Goal: Share content: Share content

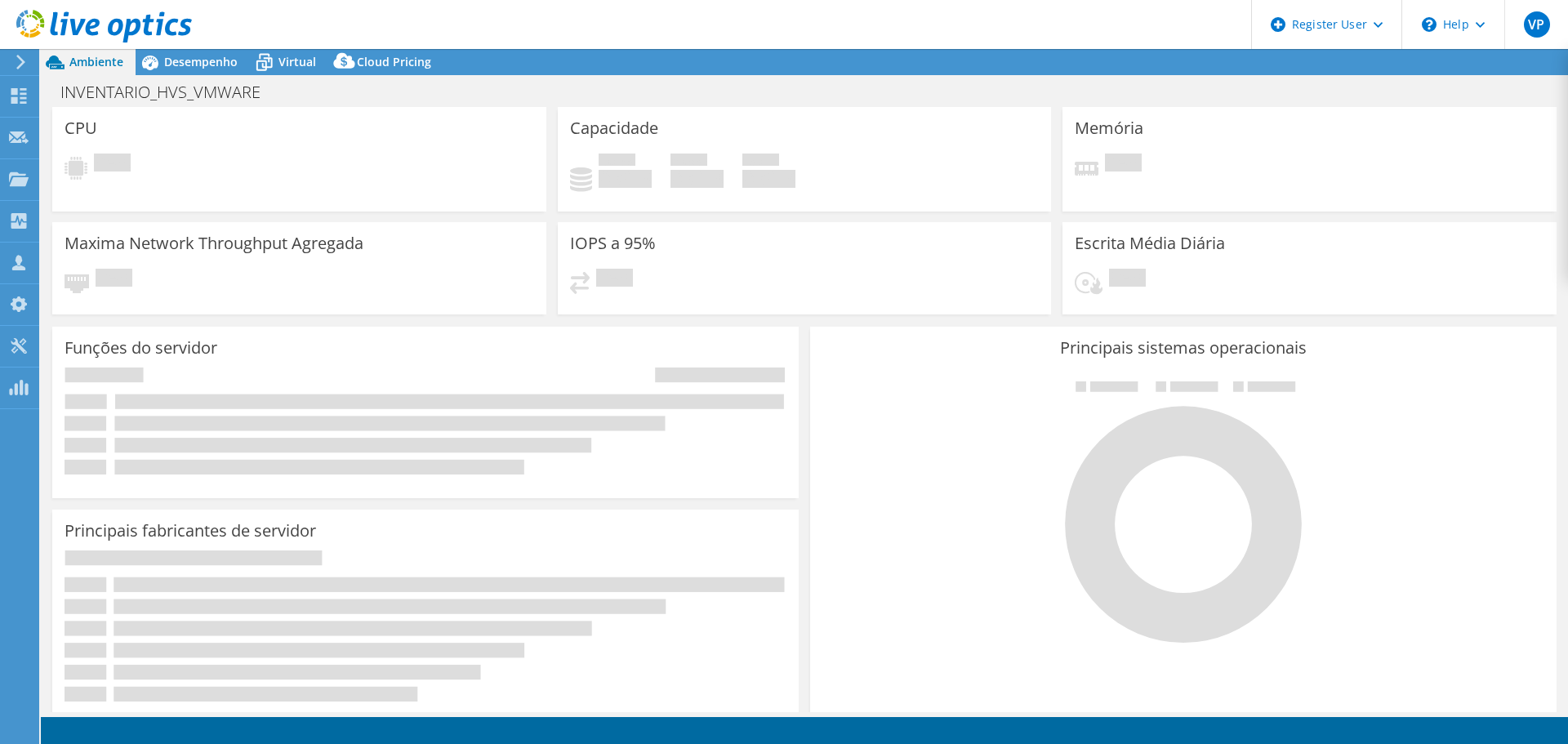
select select "USD"
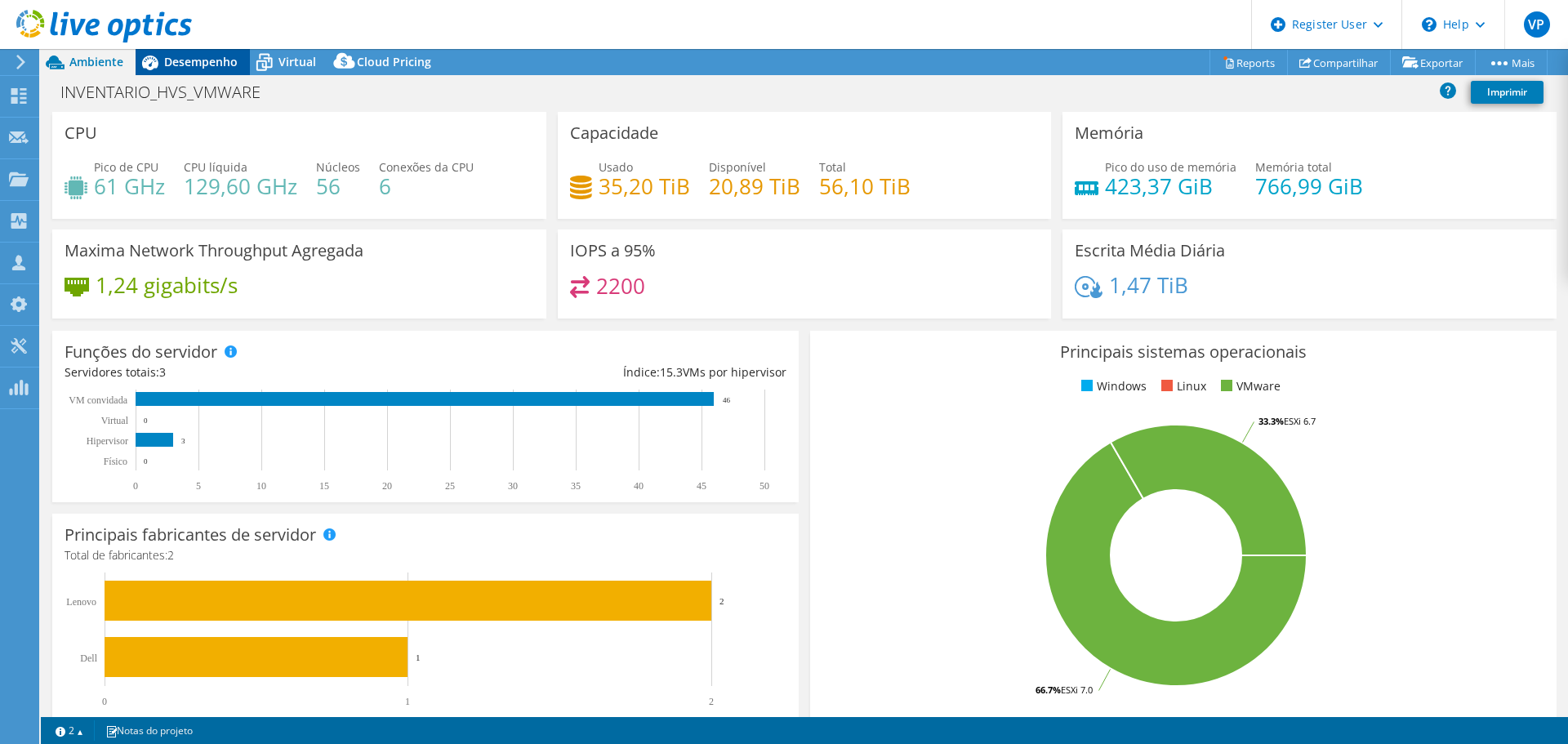
click at [199, 58] on span "Desempenho" at bounding box center [201, 61] width 73 height 16
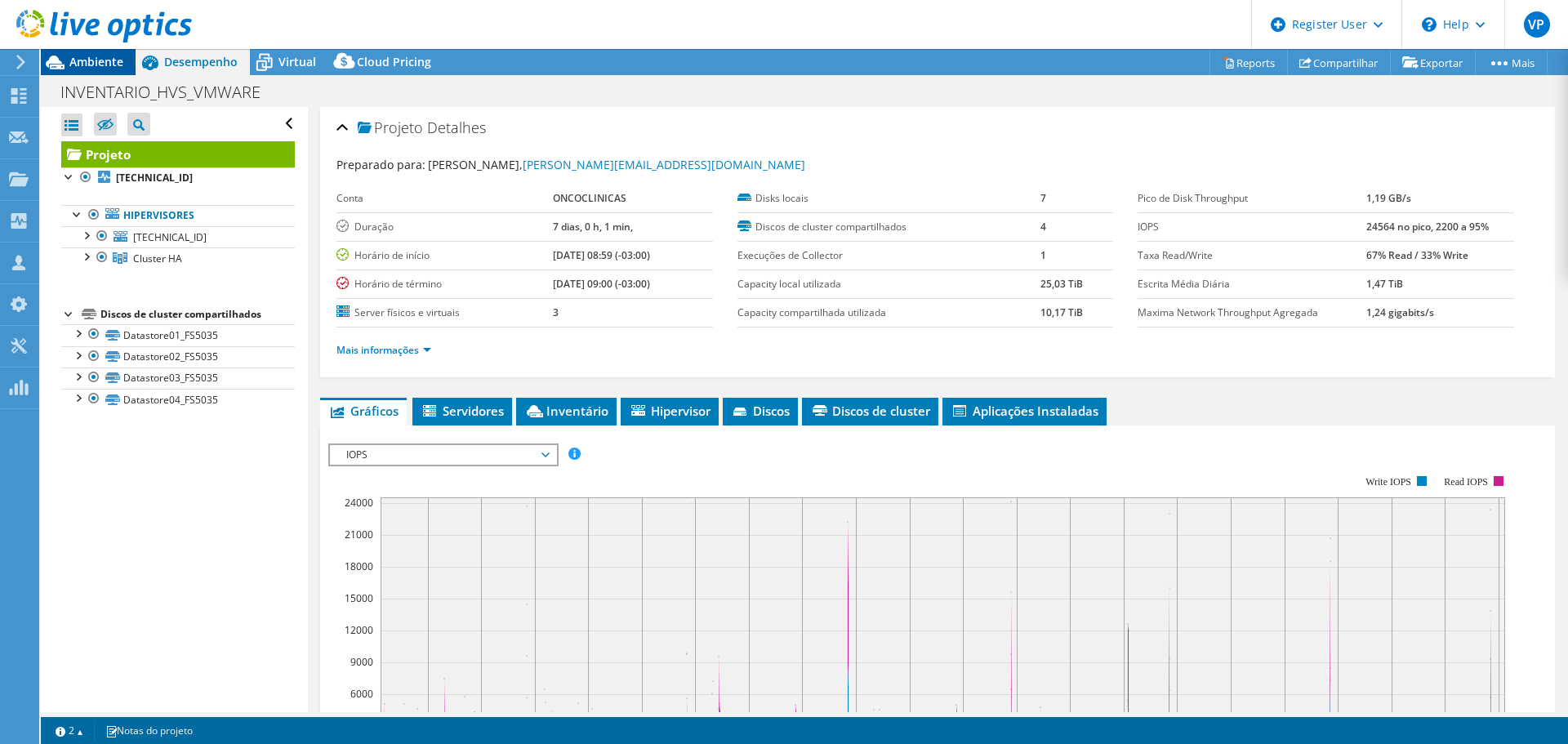
click at [110, 59] on span "Ambiente" at bounding box center [96, 61] width 54 height 16
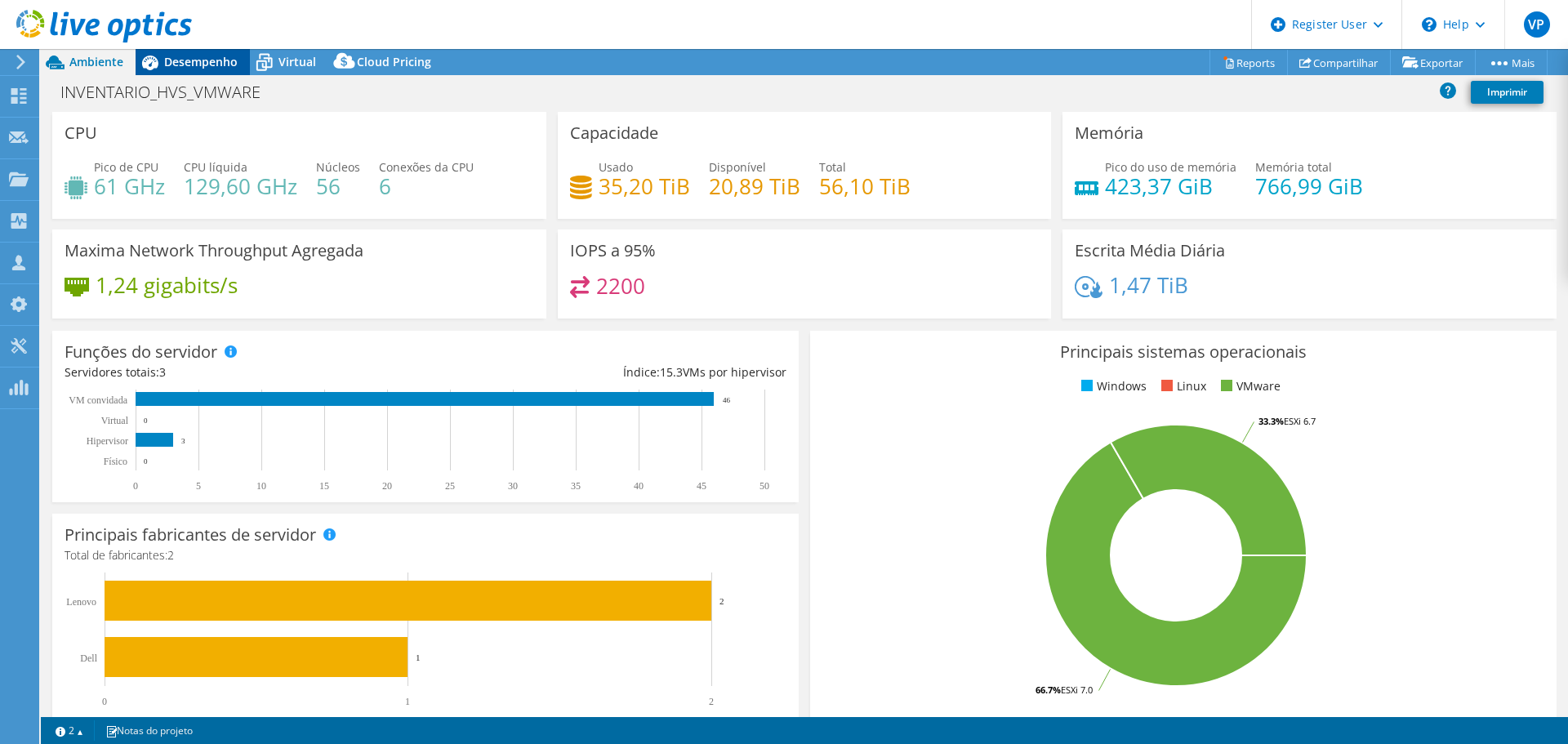
click at [194, 60] on span "Desempenho" at bounding box center [201, 61] width 73 height 16
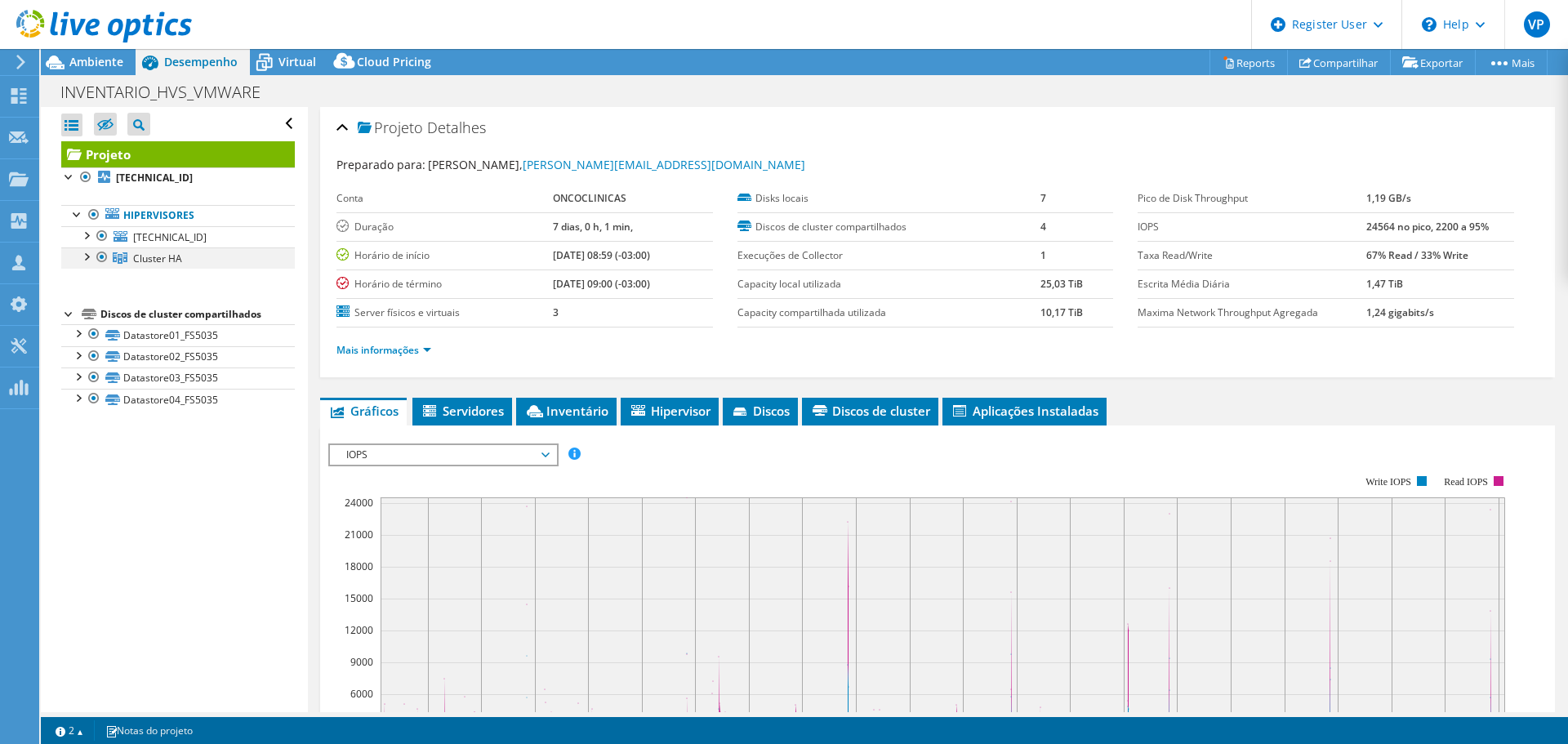
click at [83, 253] on div at bounding box center [86, 255] width 16 height 16
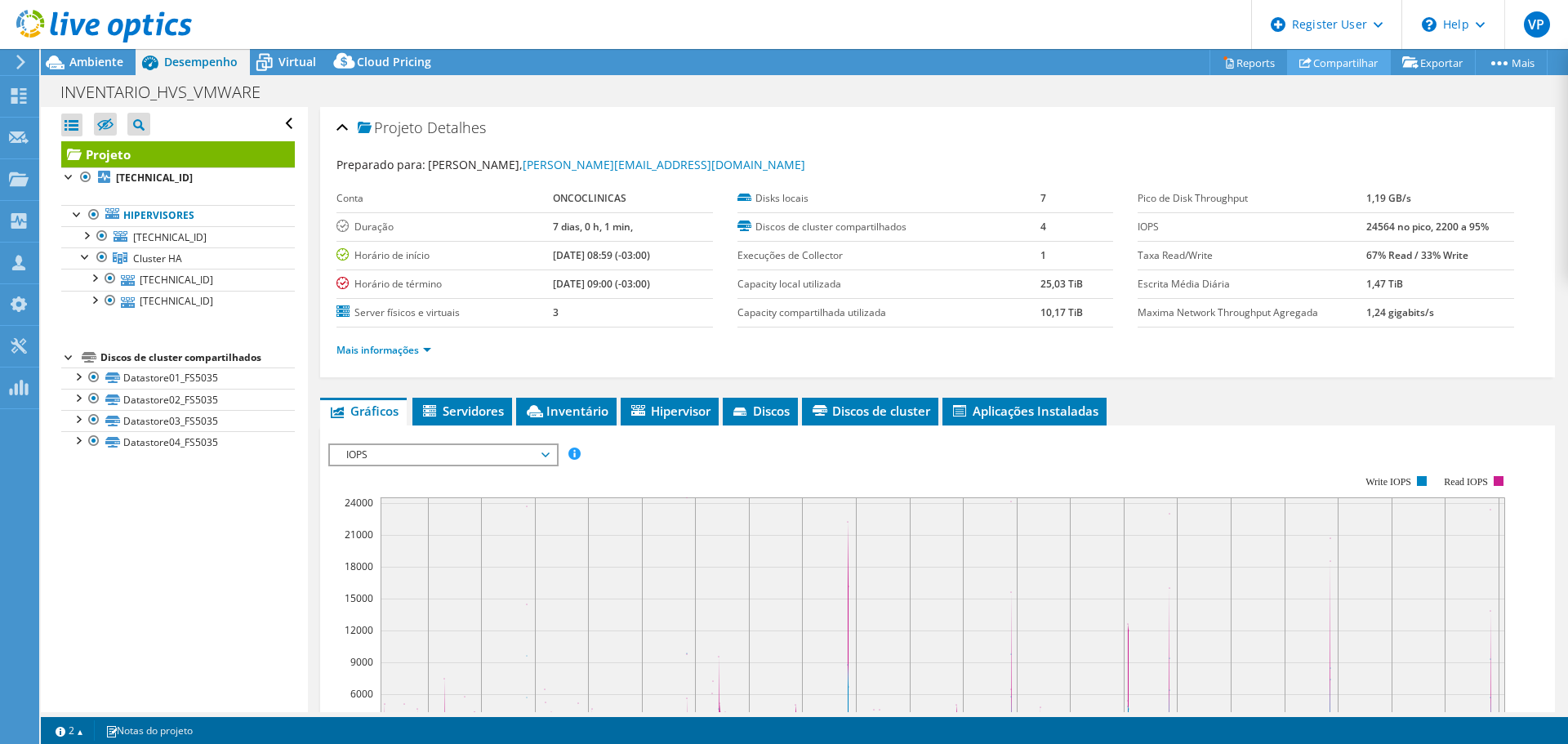
click at [1338, 60] on link "Compartilhar" at bounding box center [1339, 62] width 104 height 25
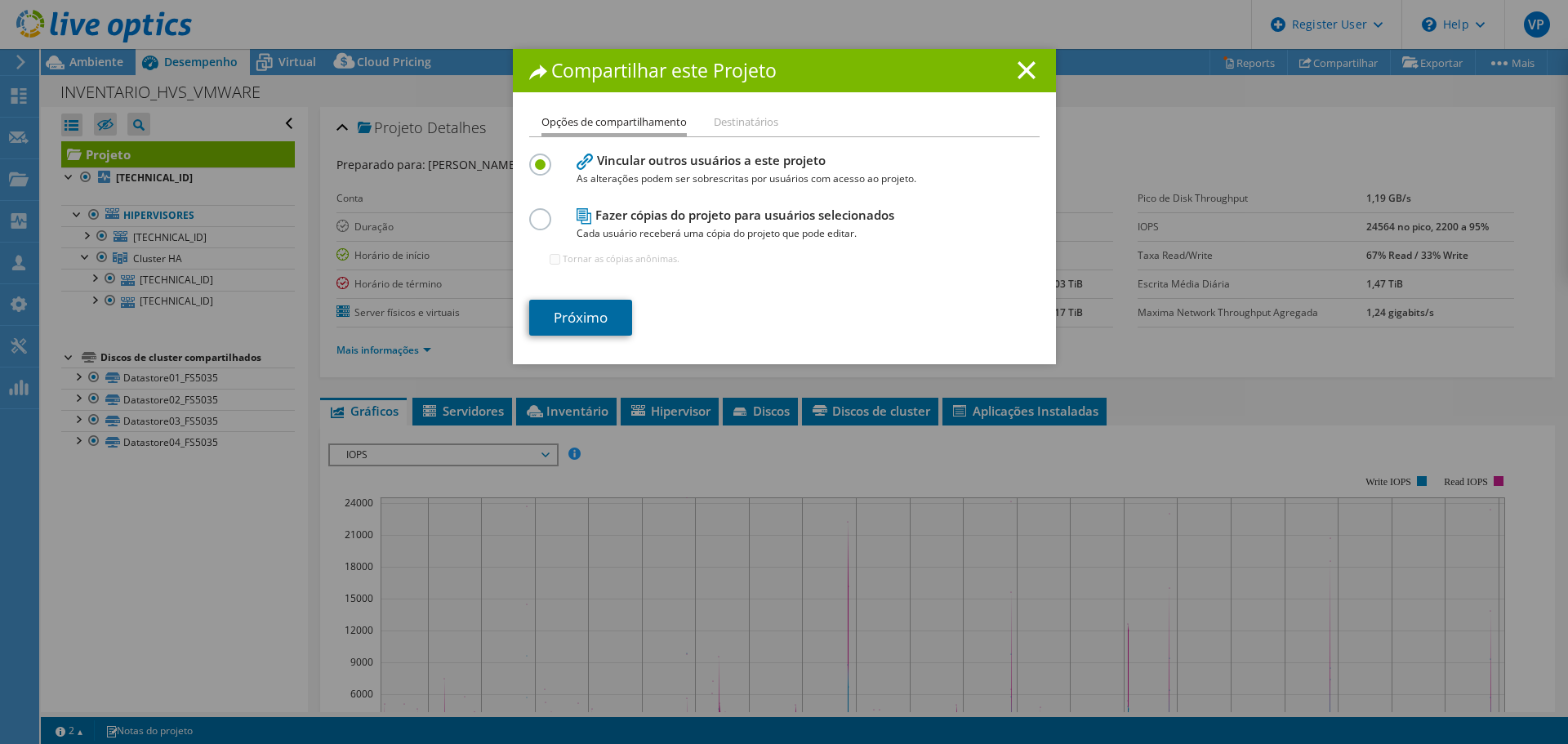
click at [575, 326] on link "Próximo" at bounding box center [580, 318] width 103 height 36
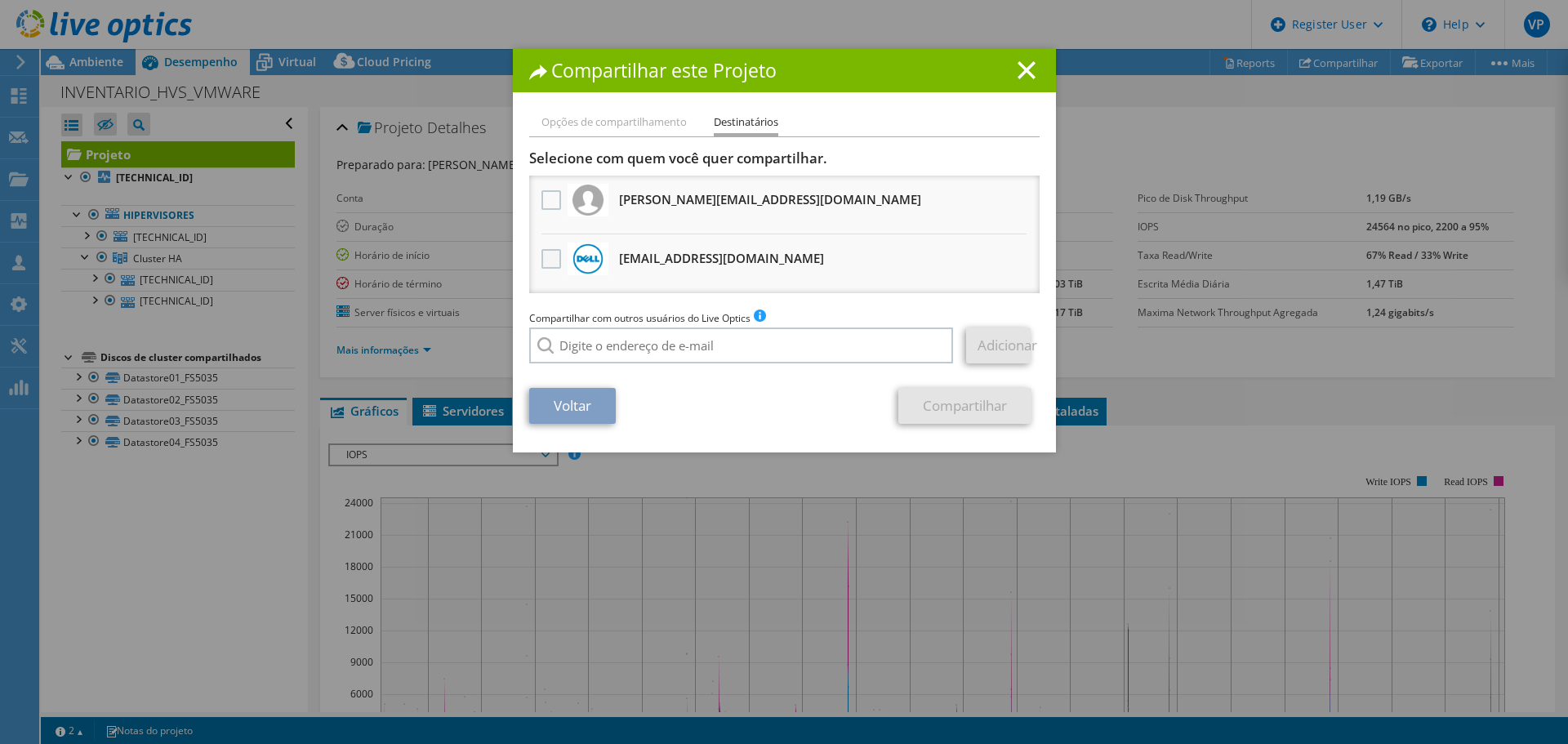
click at [544, 260] on label at bounding box center [553, 258] width 23 height 20
click at [0, 0] on input "checkbox" at bounding box center [0, 0] width 0 height 0
click at [943, 400] on link "Compartilhar" at bounding box center [965, 406] width 133 height 36
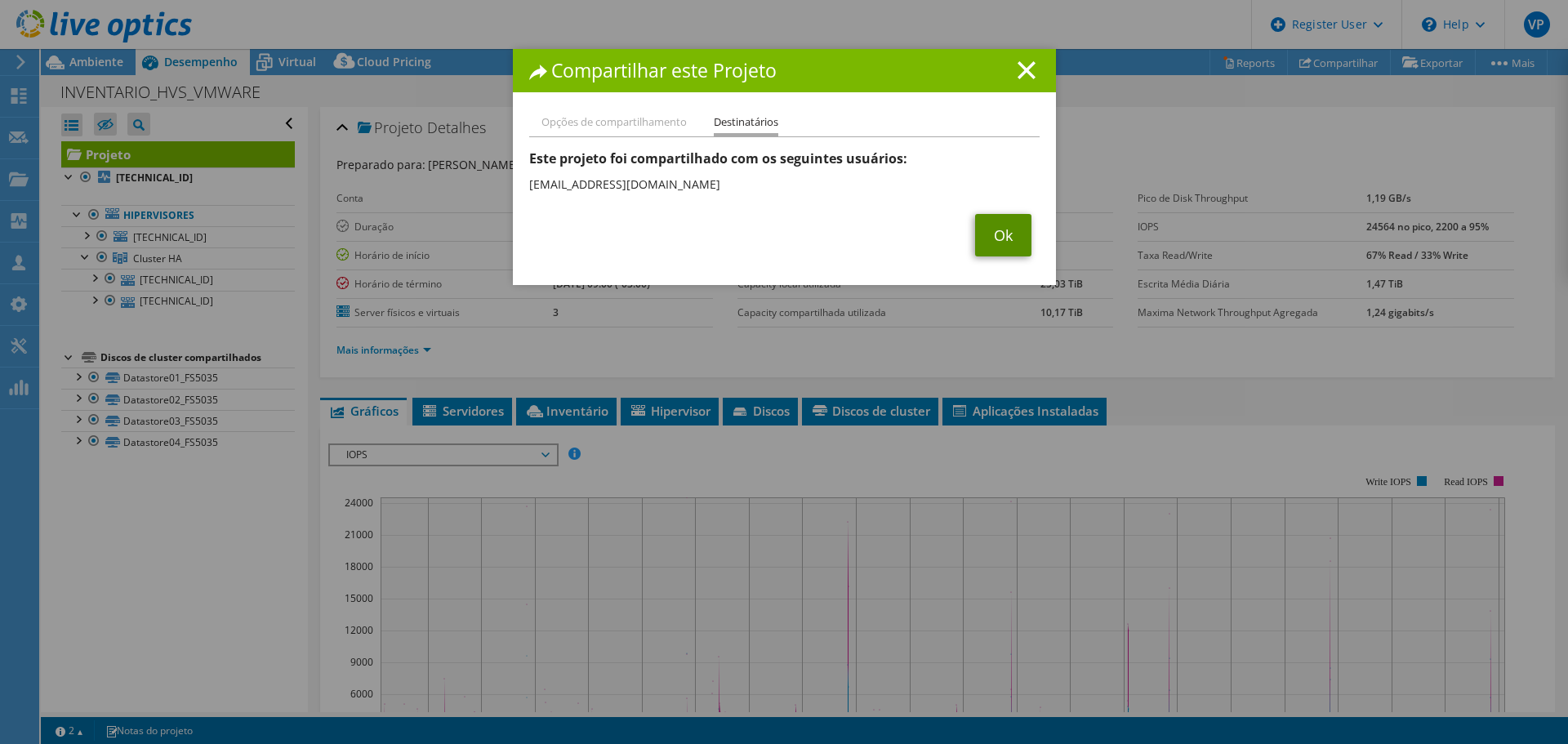
click at [999, 241] on link "Ok" at bounding box center [1003, 235] width 56 height 42
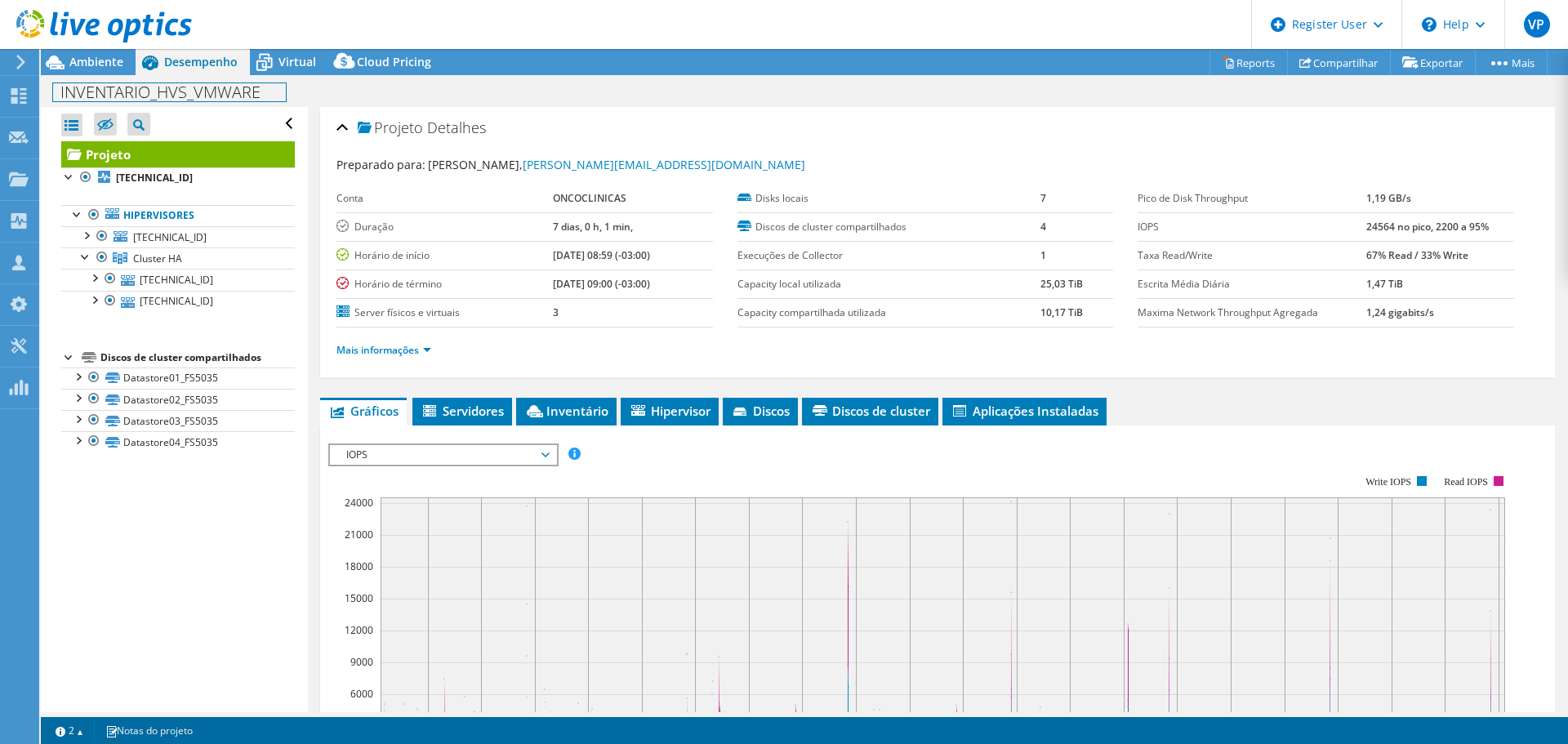
click at [267, 92] on h1 "INVENTARIO_HVS_VMWARE" at bounding box center [169, 92] width 233 height 18
click at [404, 85] on link at bounding box center [392, 92] width 22 height 21
click at [89, 61] on span "Ambiente" at bounding box center [96, 61] width 54 height 16
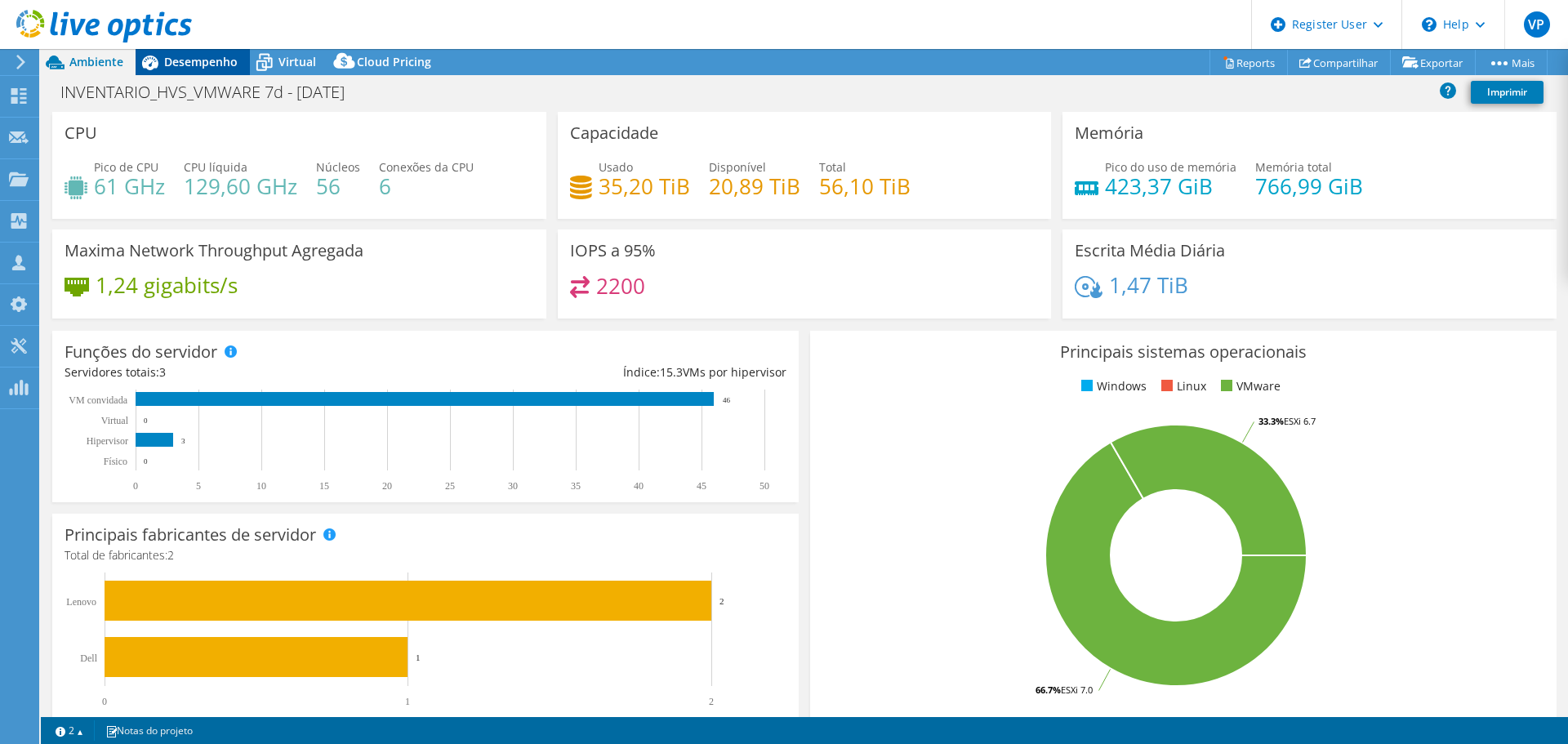
click at [201, 53] on div "Desempenho" at bounding box center [193, 62] width 114 height 26
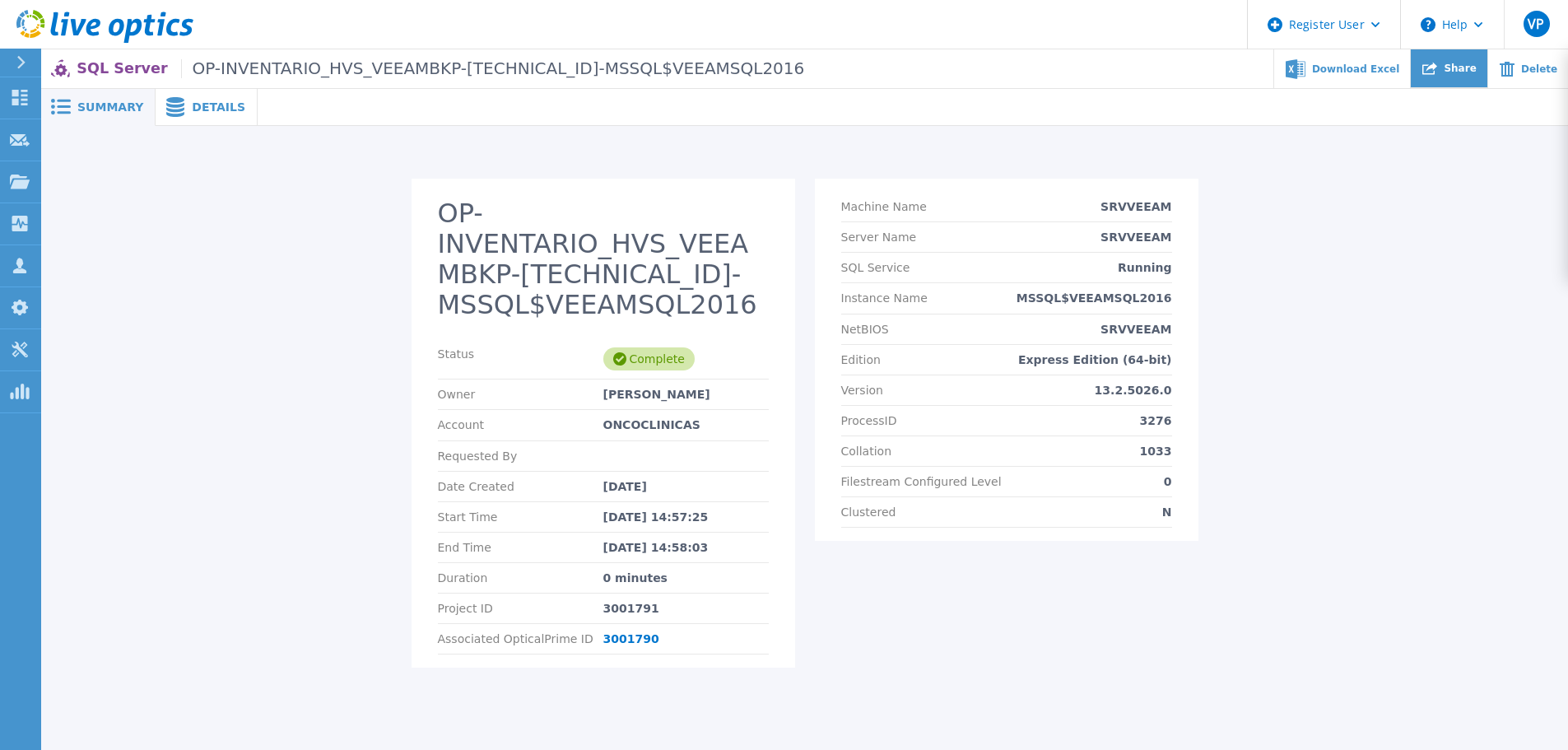
click at [1469, 70] on span "Share" at bounding box center [1459, 68] width 32 height 10
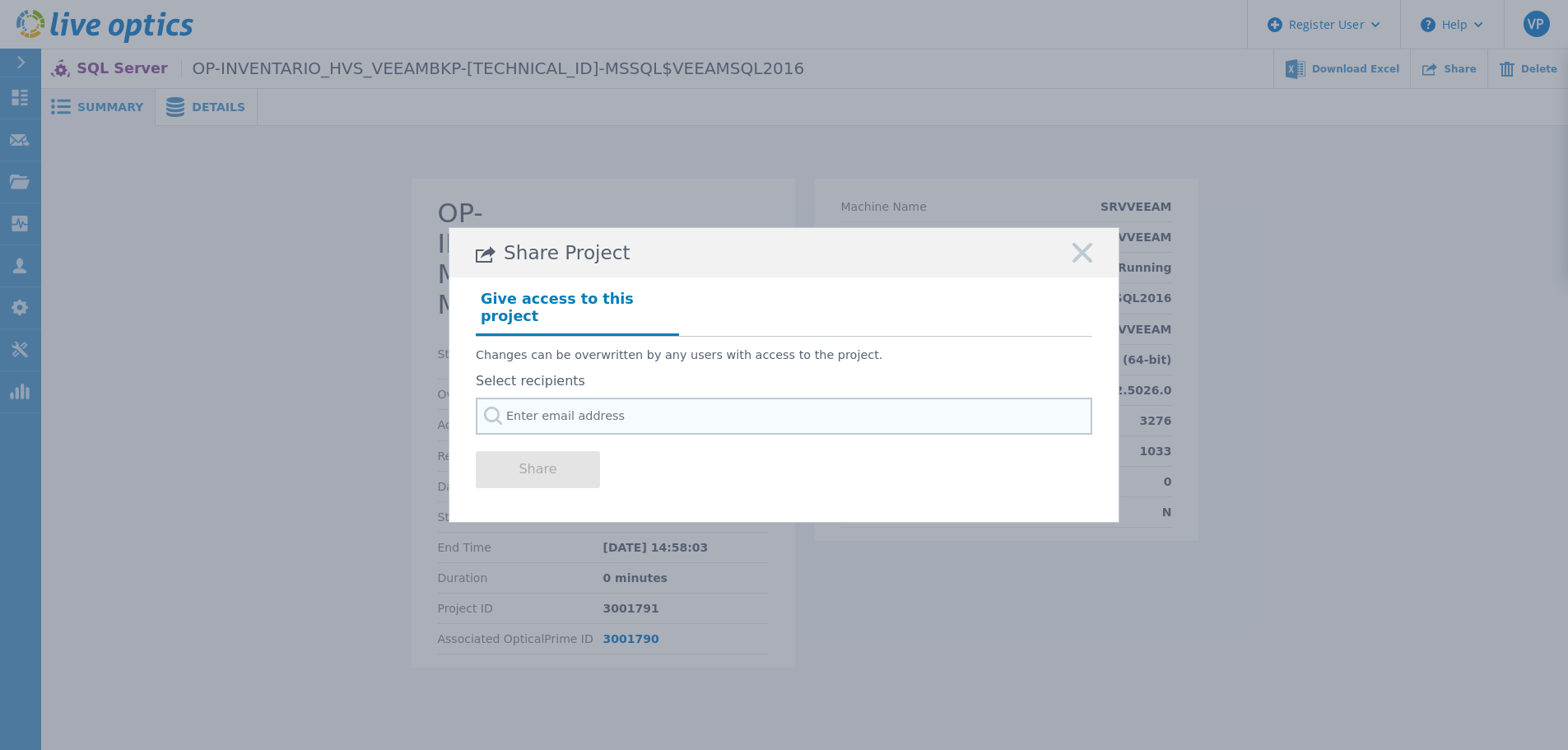
click at [595, 409] on input "text" at bounding box center [784, 416] width 617 height 37
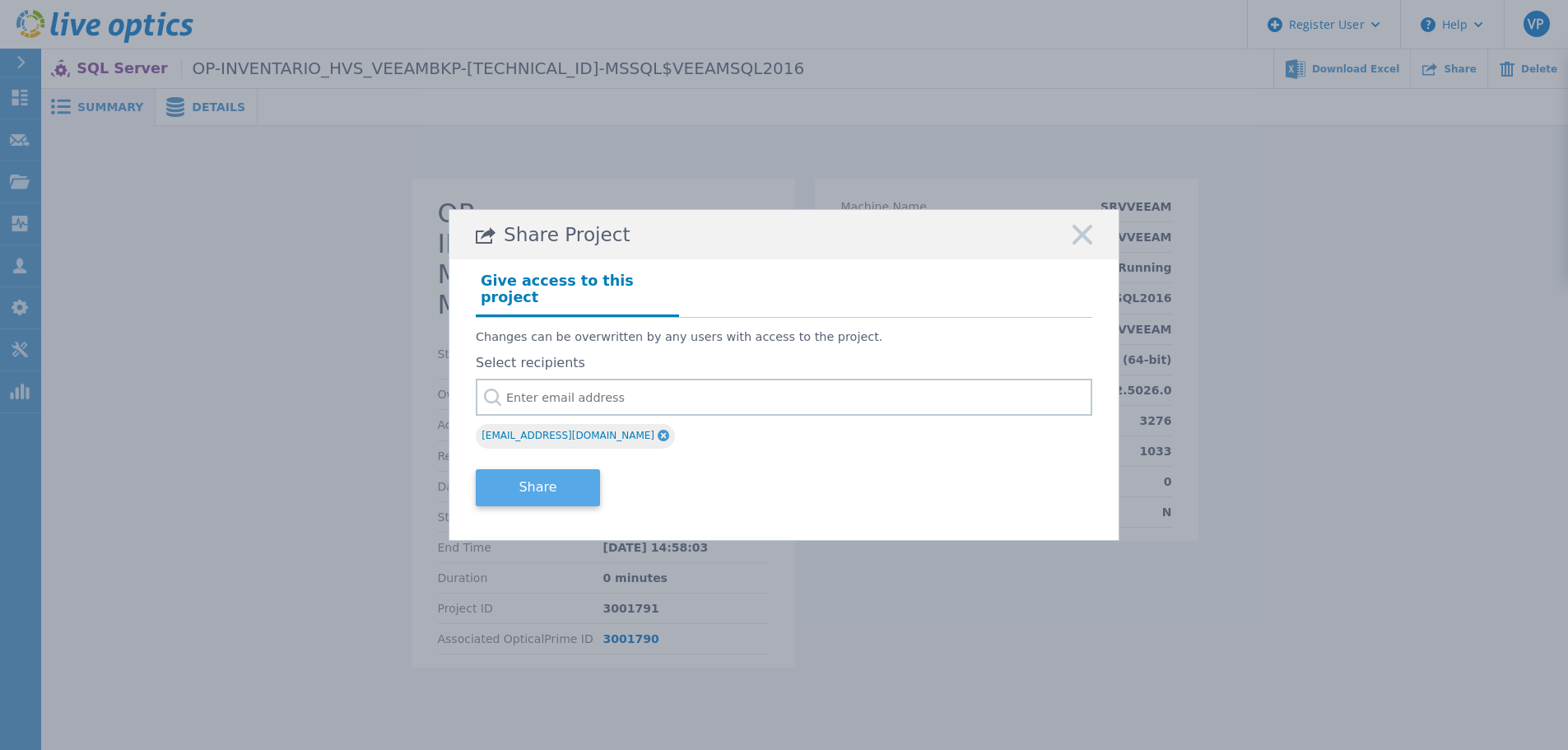
click at [542, 480] on button "Share" at bounding box center [537, 488] width 125 height 37
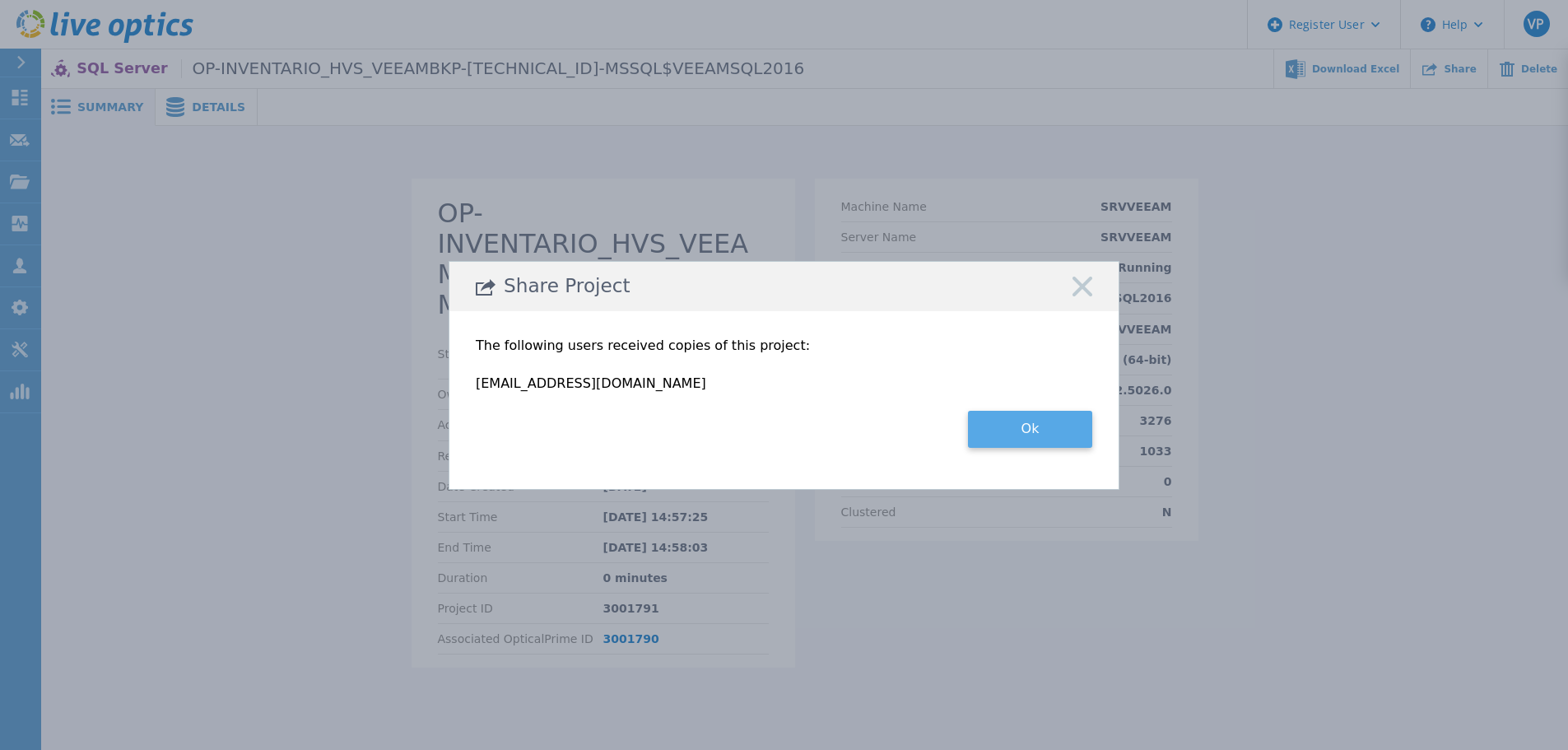
click at [1031, 428] on button "Ok" at bounding box center [1030, 429] width 125 height 37
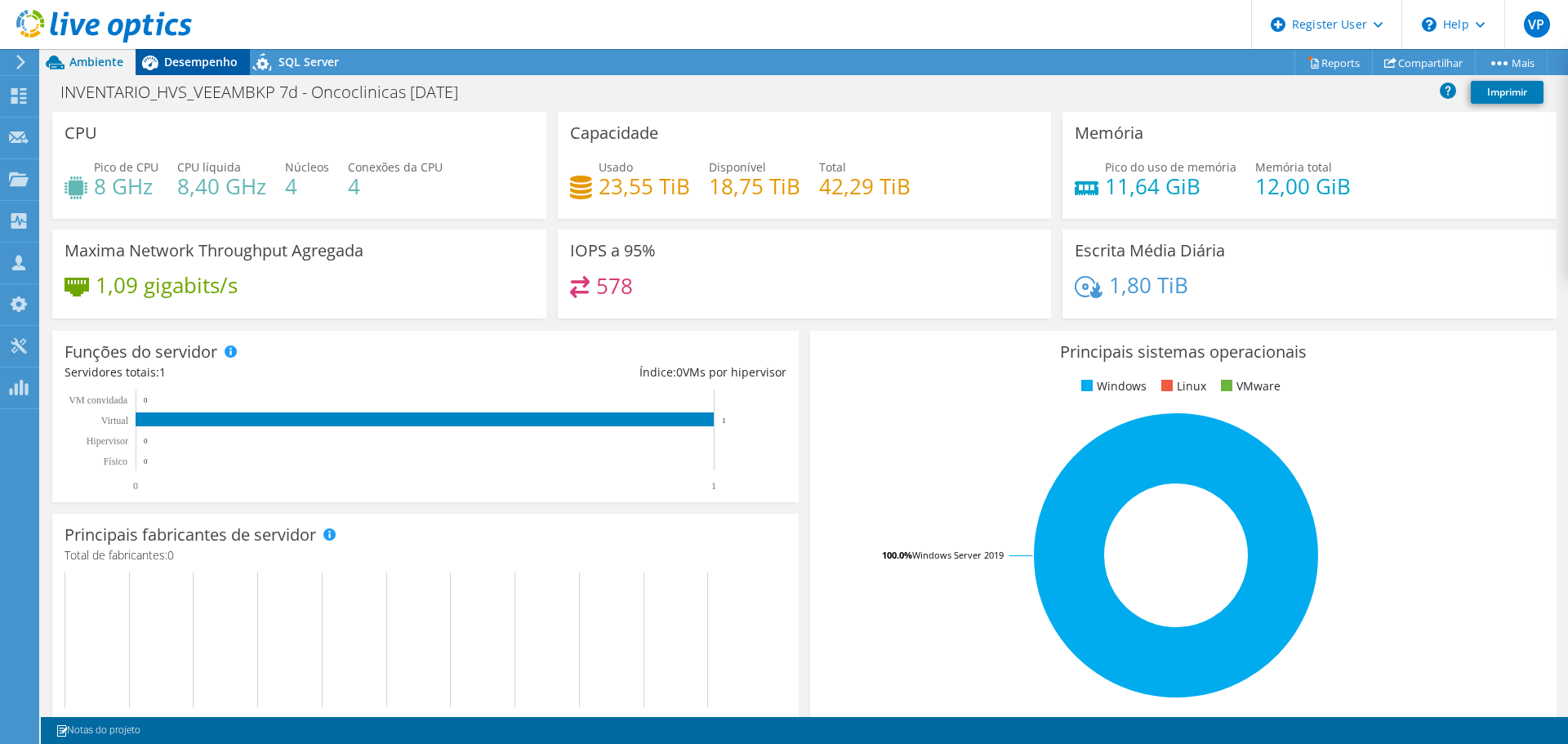
click at [201, 59] on span "Desempenho" at bounding box center [201, 61] width 73 height 16
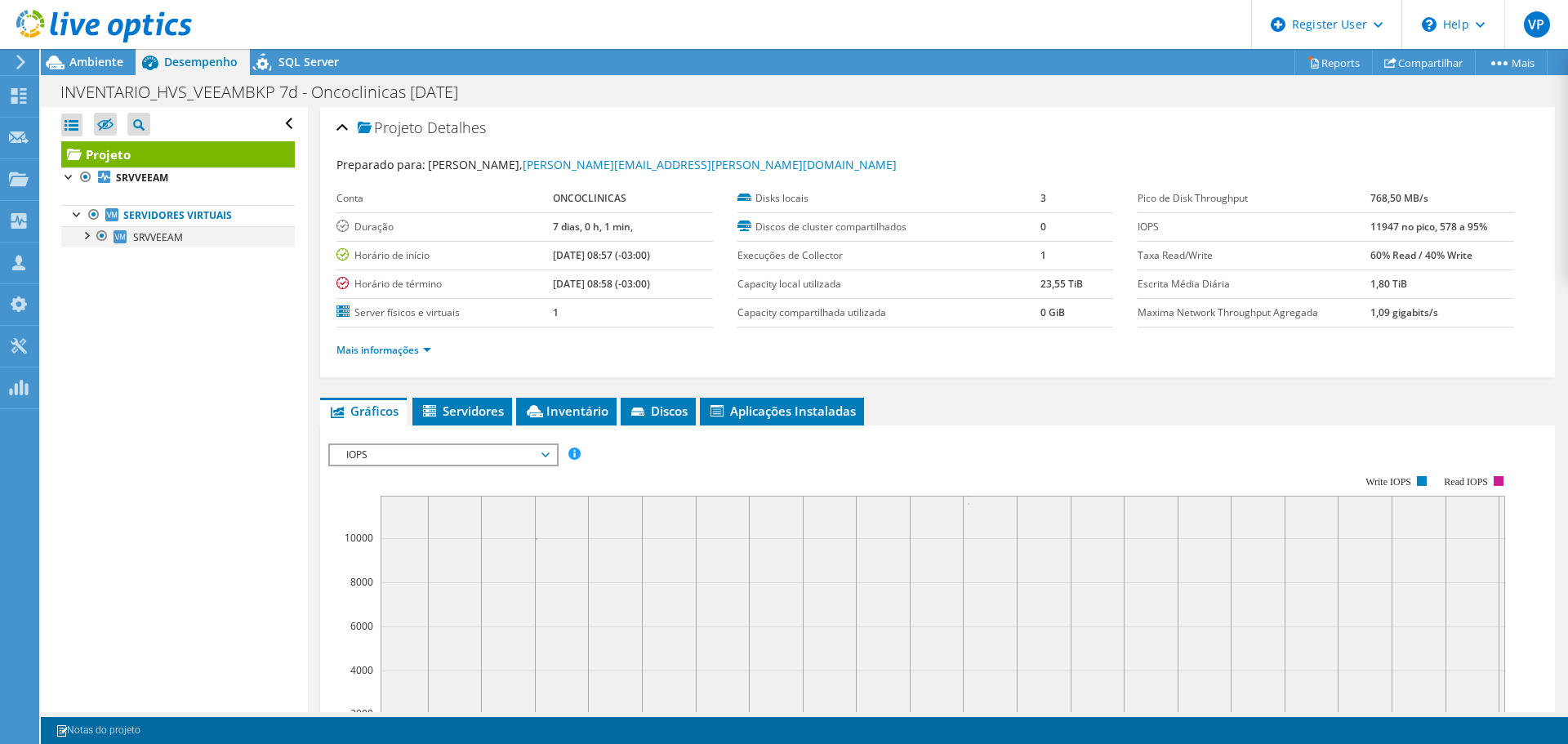
click at [81, 236] on div at bounding box center [86, 234] width 16 height 16
